Goal: Find specific page/section: Find specific page/section

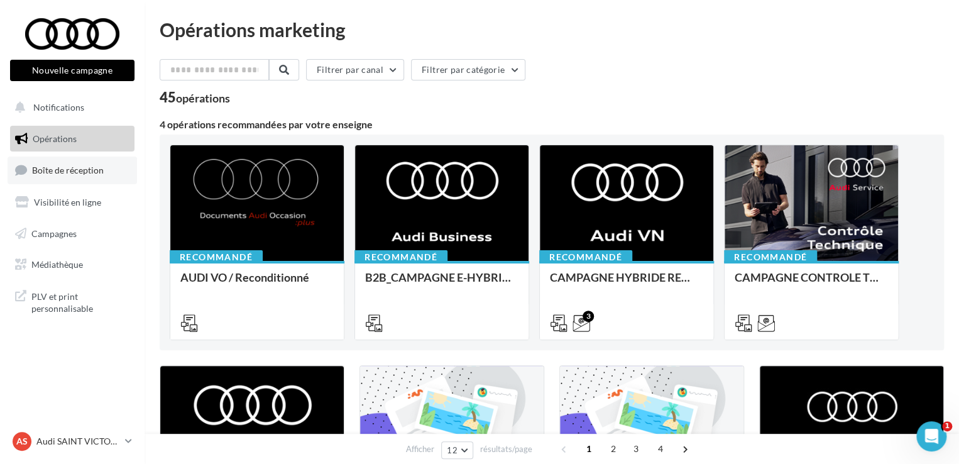
click at [71, 177] on link "Boîte de réception" at bounding box center [72, 169] width 129 height 27
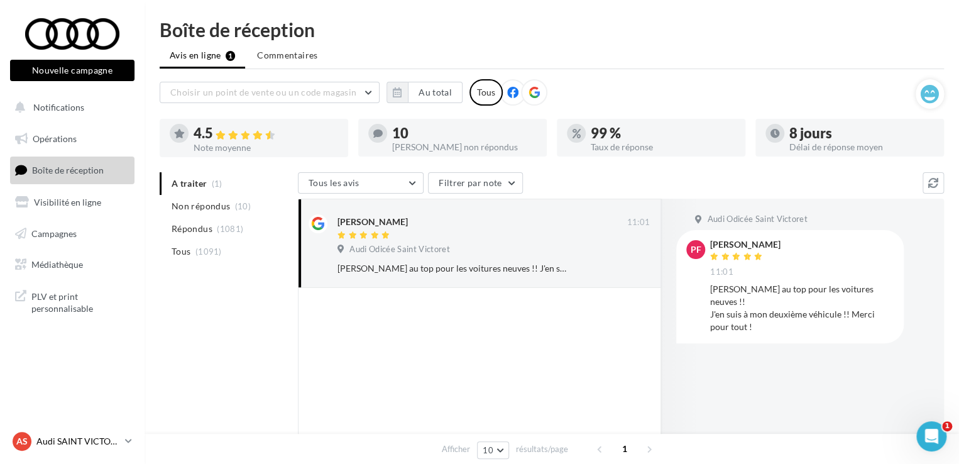
click at [60, 449] on div "AS Audi SAINT VICTORET audi-sain-gau" at bounding box center [66, 441] width 107 height 19
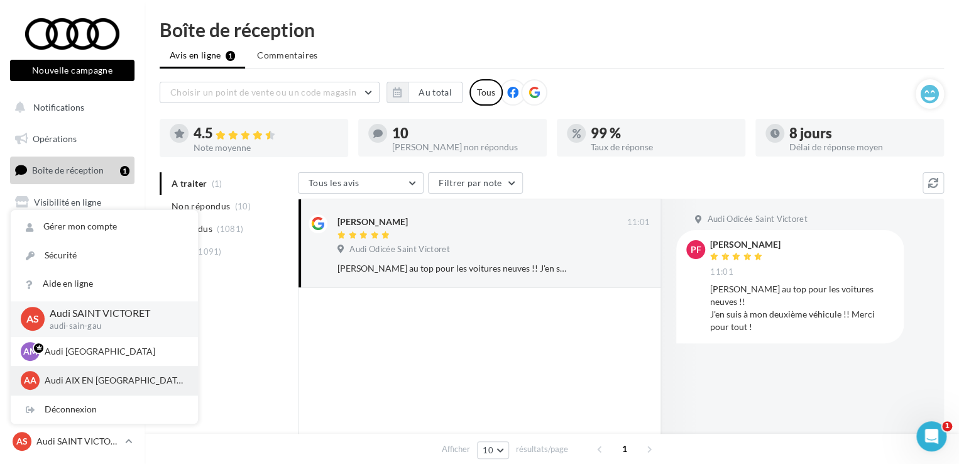
click at [78, 381] on p "Audi AIX EN [GEOGRAPHIC_DATA]" at bounding box center [114, 380] width 138 height 13
